Goal: Answer question/provide support

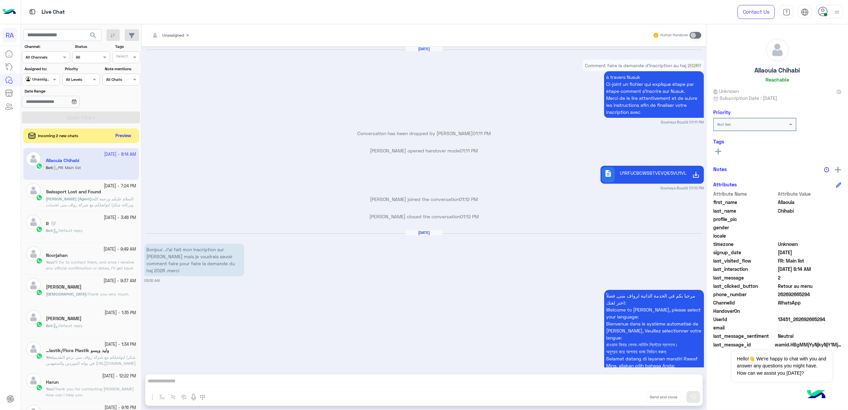
scroll to position [1118, 0]
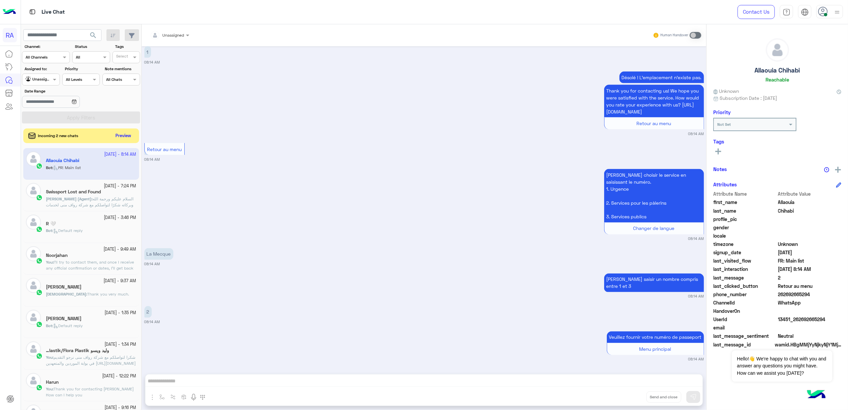
click at [79, 135] on span "Incoming 2 new chats" at bounding box center [58, 136] width 40 height 6
click at [51, 136] on span "Incoming 2 new chats" at bounding box center [58, 136] width 40 height 6
click at [122, 135] on button "Preview" at bounding box center [123, 135] width 21 height 9
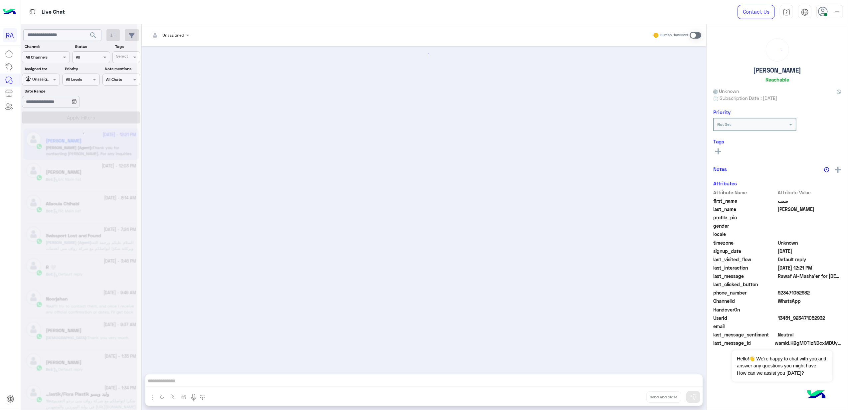
scroll to position [578, 0]
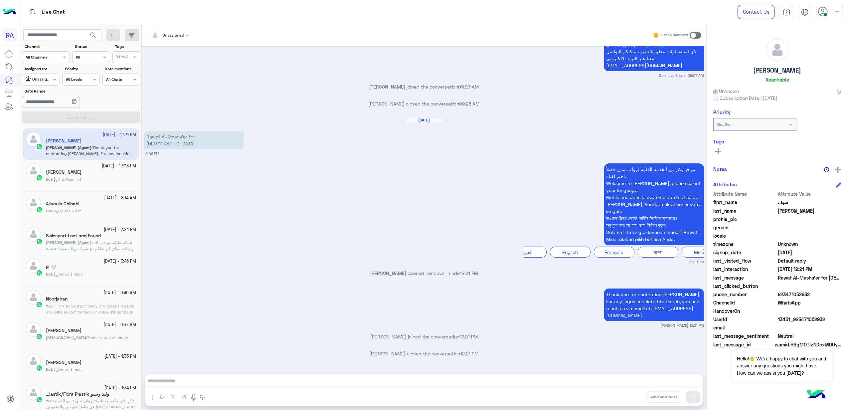
click at [73, 176] on div "[PERSON_NAME]" at bounding box center [91, 172] width 90 height 7
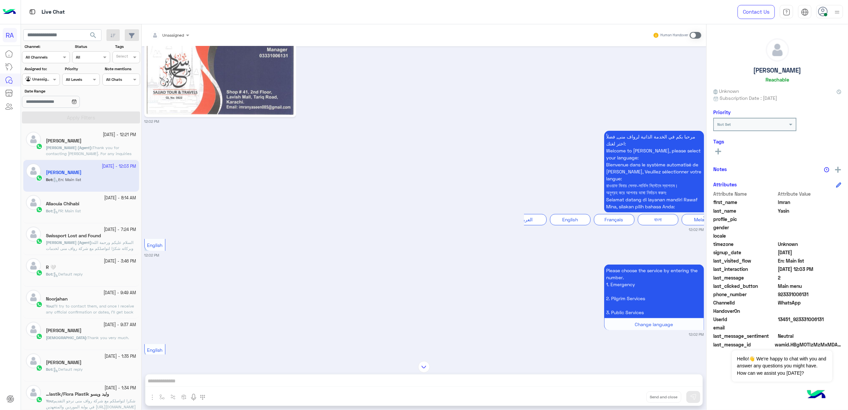
scroll to position [340, 0]
